Goal: Task Accomplishment & Management: Manage account settings

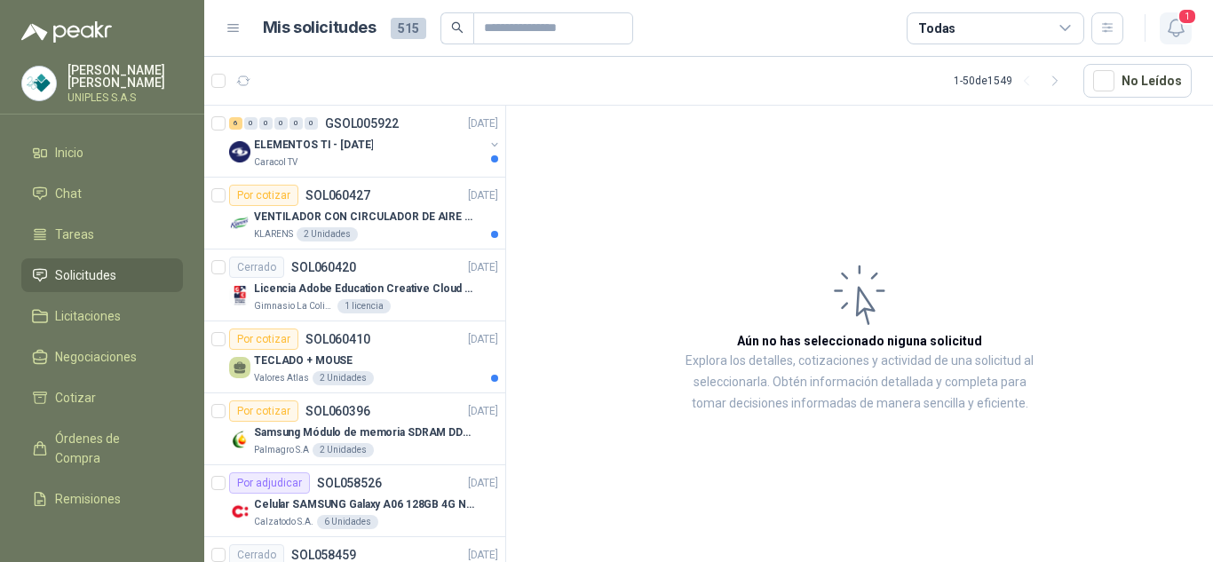
click at [1173, 33] on icon "button" at bounding box center [1175, 28] width 15 height 17
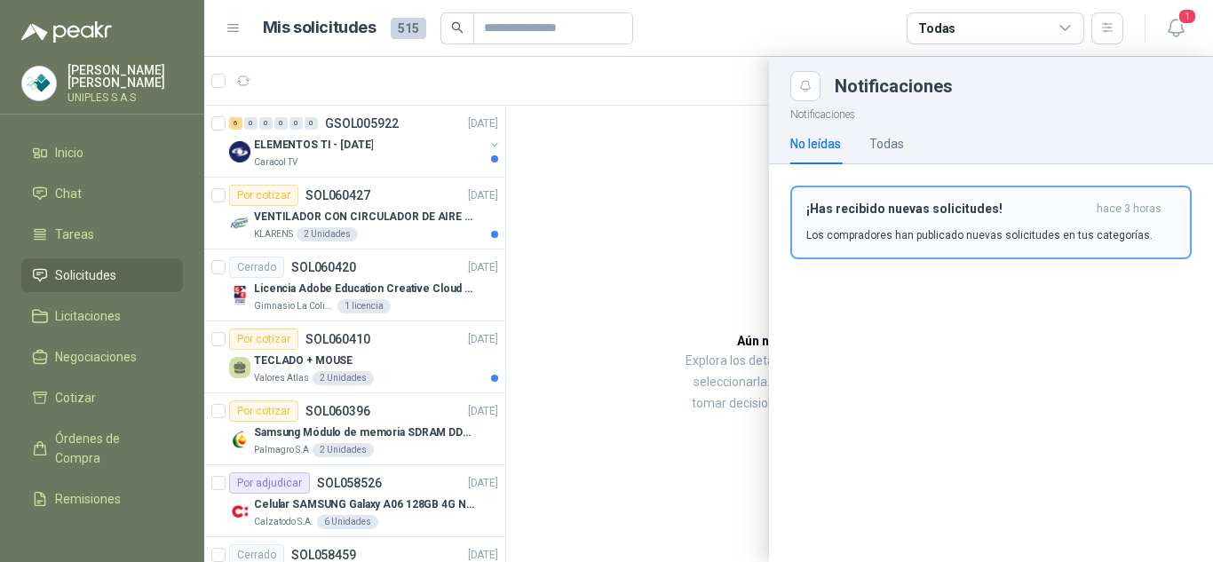
click at [930, 222] on div "¡Has recibido nuevas solicitudes! hace 3 horas Los compradores han publicado nu…" at bounding box center [992, 223] width 370 height 42
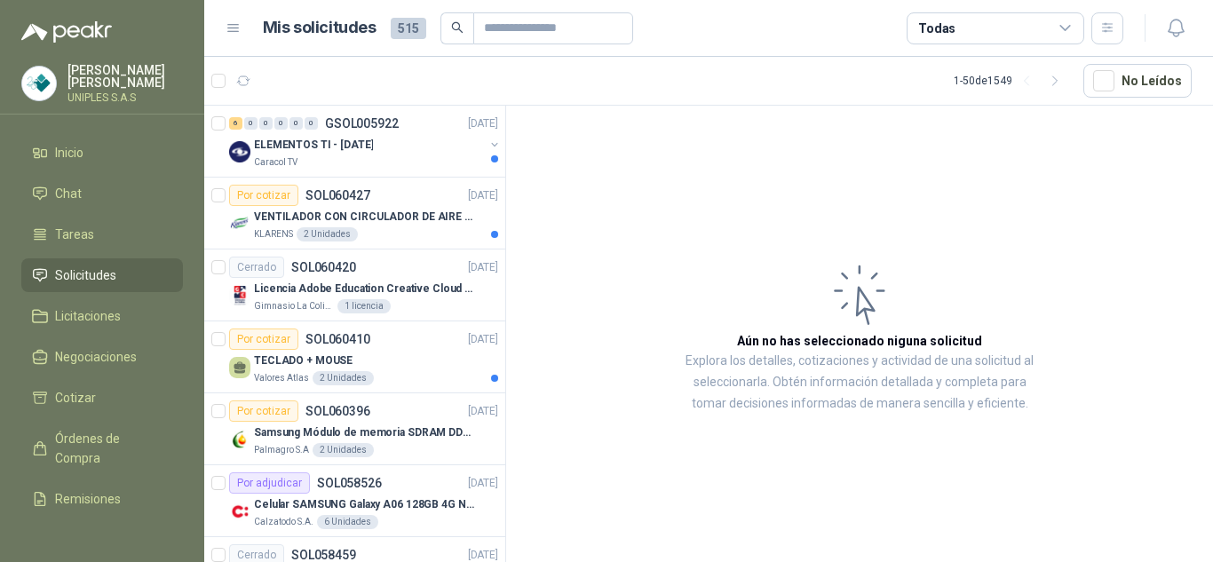
click at [1060, 27] on icon at bounding box center [1066, 28] width 16 height 16
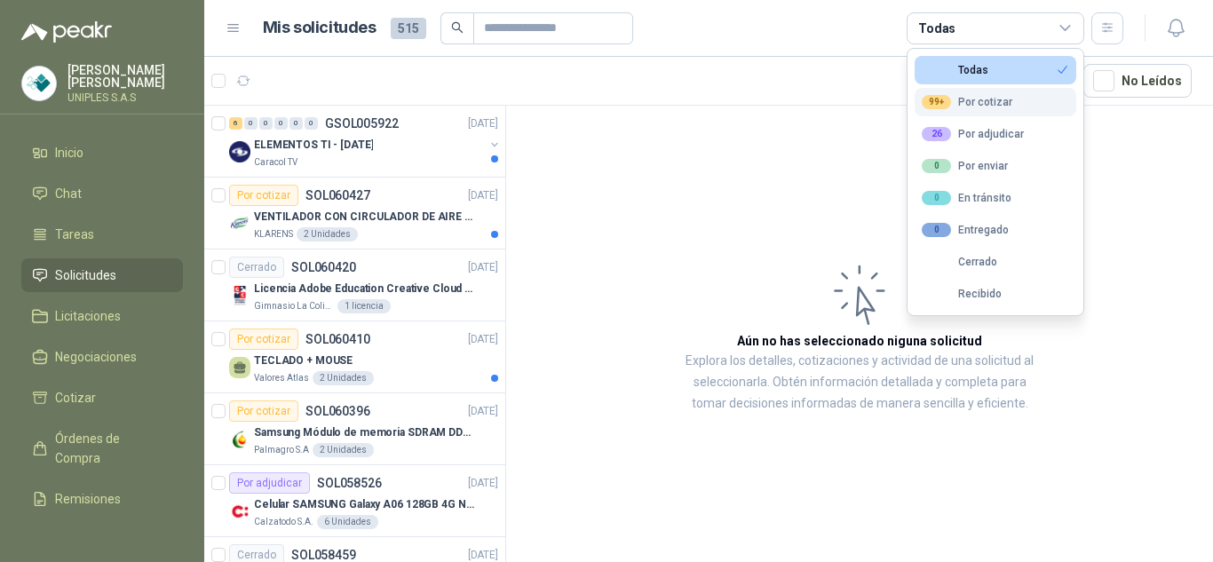
click at [986, 99] on div "99+ Por cotizar" at bounding box center [967, 102] width 91 height 14
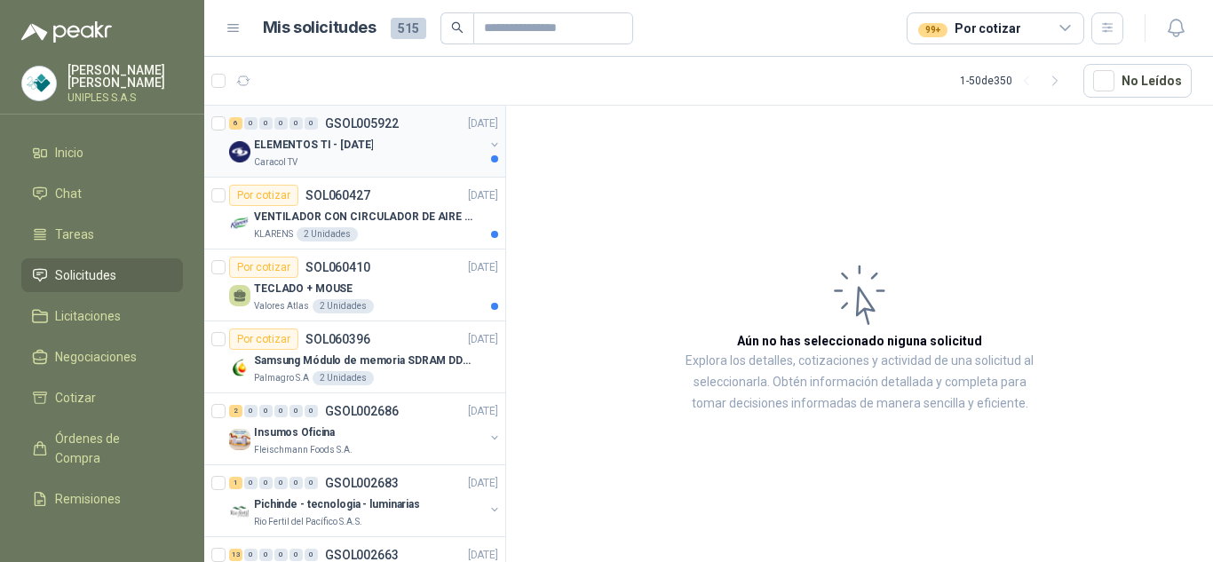
click at [349, 119] on p "GSOL005922" at bounding box center [362, 123] width 74 height 12
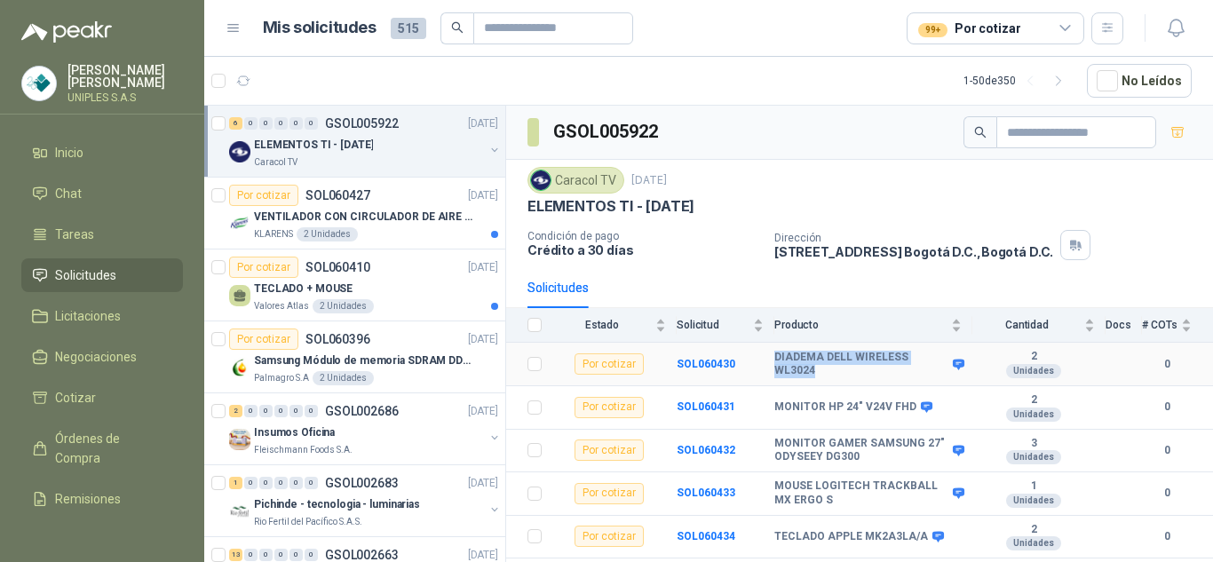
drag, startPoint x: 824, startPoint y: 374, endPoint x: 772, endPoint y: 373, distance: 52.4
click at [772, 373] on tr "Por cotizar SOL060430 DIADEMA DELL WIRELESS WL3024 2 Unidades 0" at bounding box center [859, 365] width 707 height 44
click at [830, 372] on b "DIADEMA DELL WIRELESS WL3024" at bounding box center [862, 365] width 174 height 28
drag, startPoint x: 815, startPoint y: 372, endPoint x: 773, endPoint y: 378, distance: 43.0
click at [773, 378] on tr "Por cotizar SOL060430 DIADEMA DELL WIRELESS WL3024 2 Unidades 0" at bounding box center [859, 365] width 707 height 44
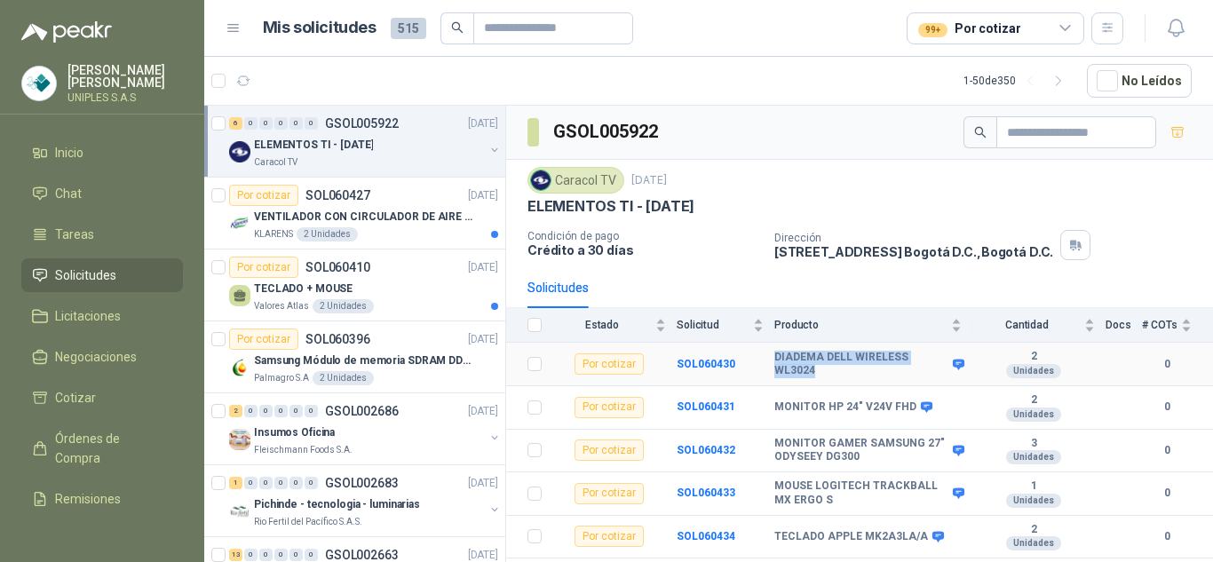
click at [833, 377] on b "DIADEMA DELL WIRELESS WL3024" at bounding box center [862, 365] width 174 height 28
drag, startPoint x: 815, startPoint y: 372, endPoint x: 775, endPoint y: 379, distance: 39.7
click at [775, 379] on td "DIADEMA DELL WIRELESS WL3024" at bounding box center [874, 365] width 198 height 44
copy b "WL3024"
drag, startPoint x: 866, startPoint y: 457, endPoint x: 822, endPoint y: 457, distance: 44.4
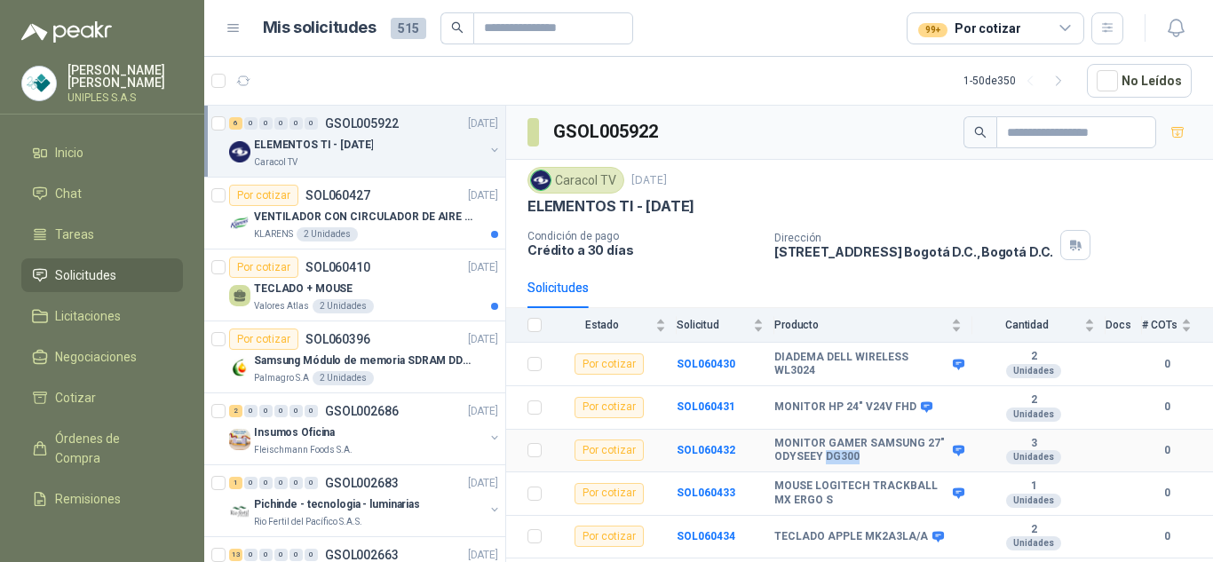
click at [823, 457] on b "MONITOR GAMER SAMSUNG 27" ODYSEEY DG300" at bounding box center [862, 451] width 174 height 28
copy b "DG300"
